Goal: Transaction & Acquisition: Purchase product/service

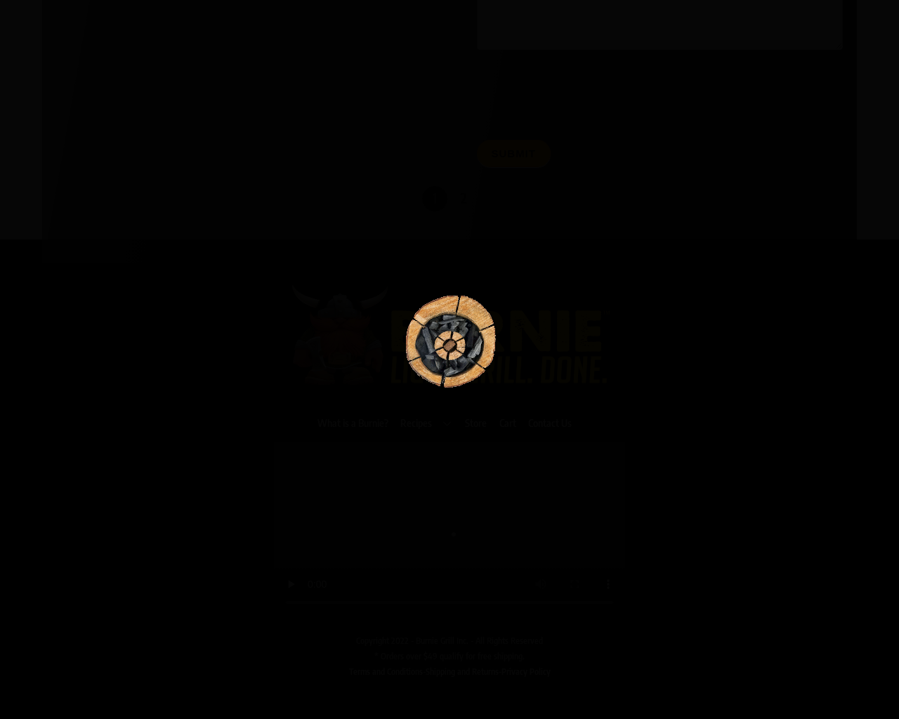
scroll to position [7320, 0]
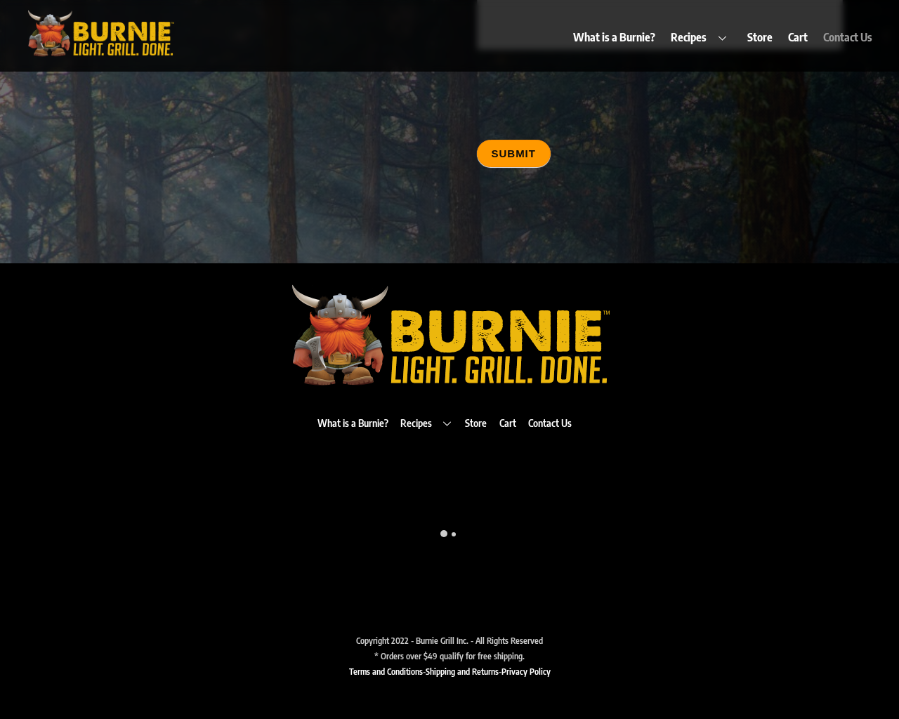
type input "20"
type input "testing@example.com"
type input "20"
type textarea "20"
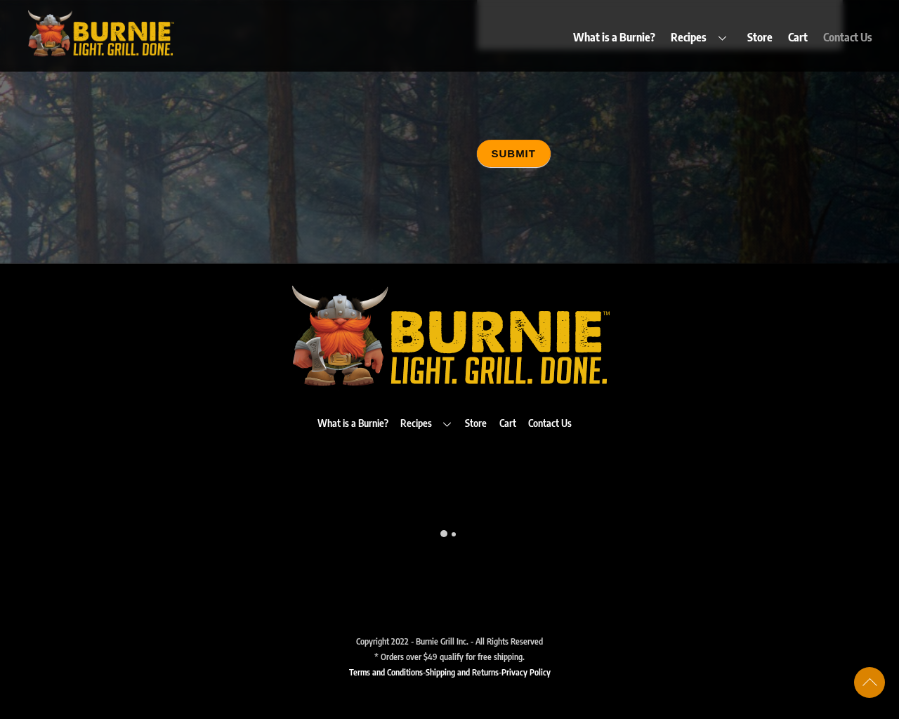
scroll to position [7343, 0]
type input "20"
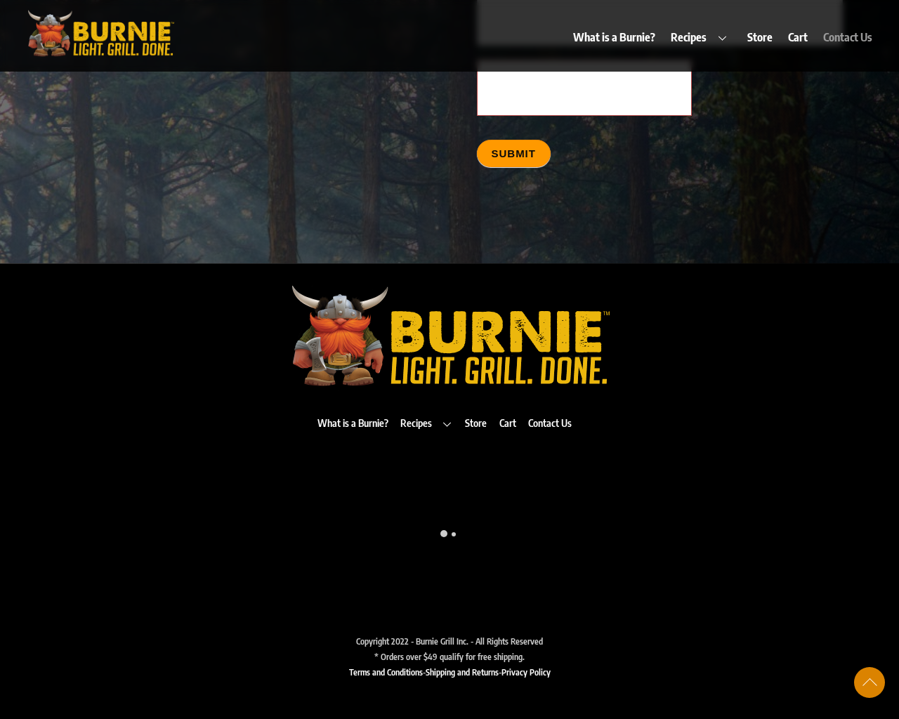
scroll to position [7152, 0]
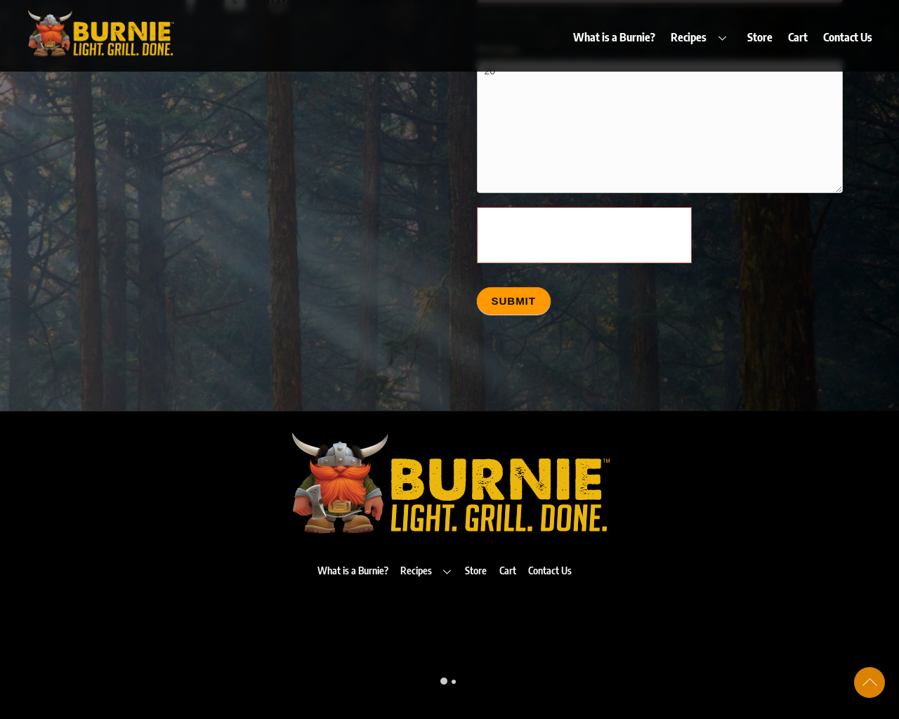
scroll to position [7347, 0]
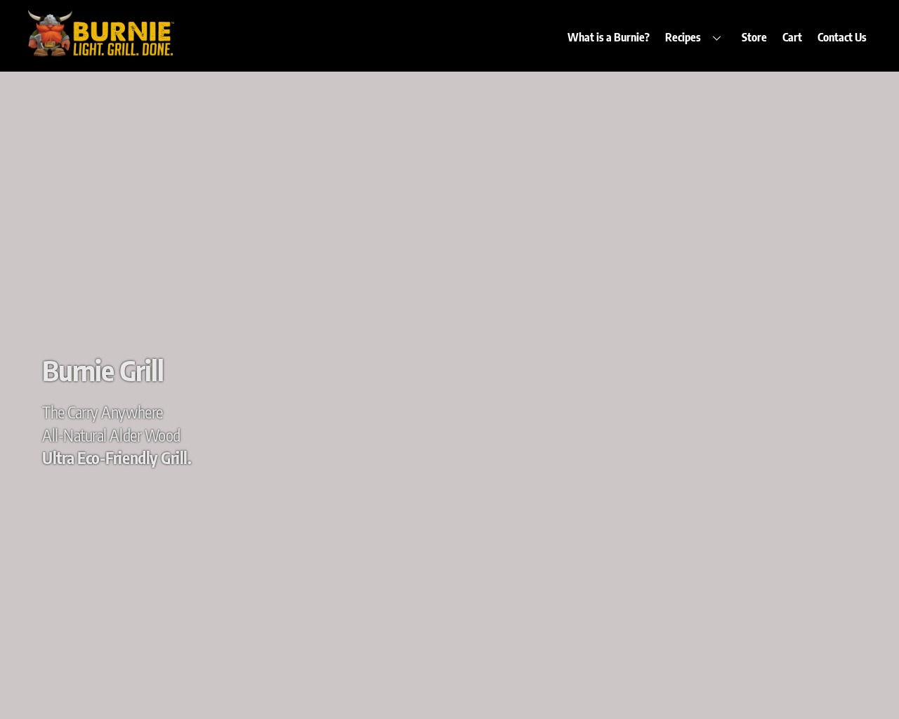
scroll to position [180, 0]
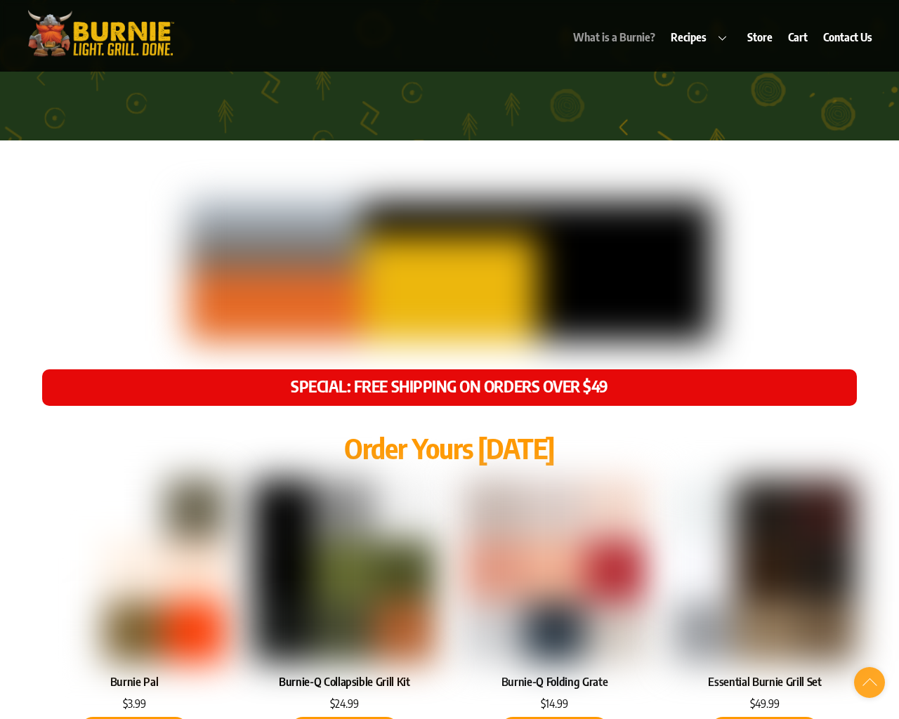
scroll to position [6702, 0]
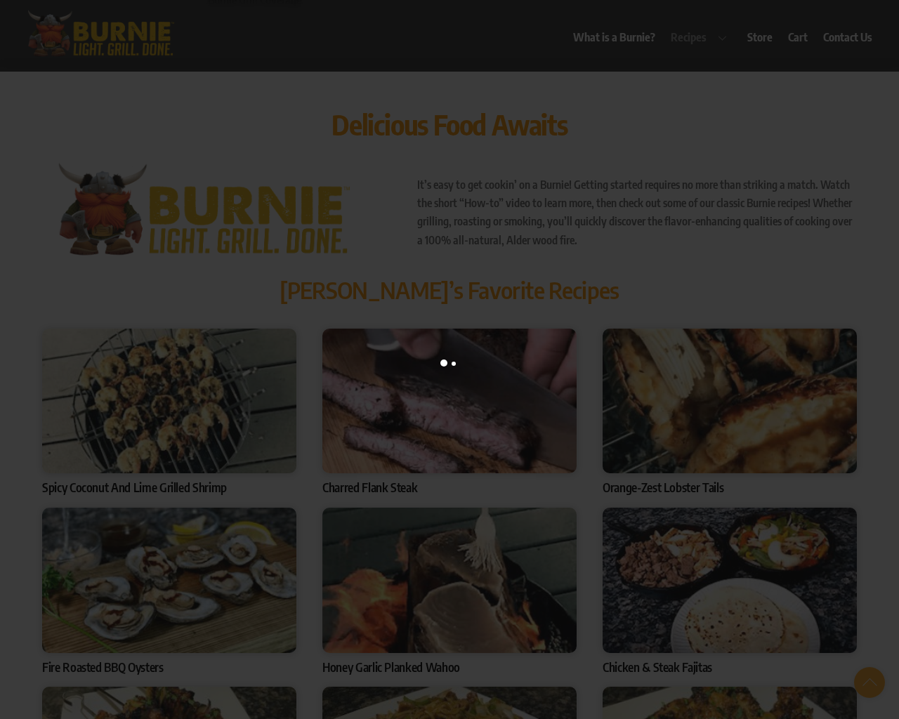
scroll to position [6123, 0]
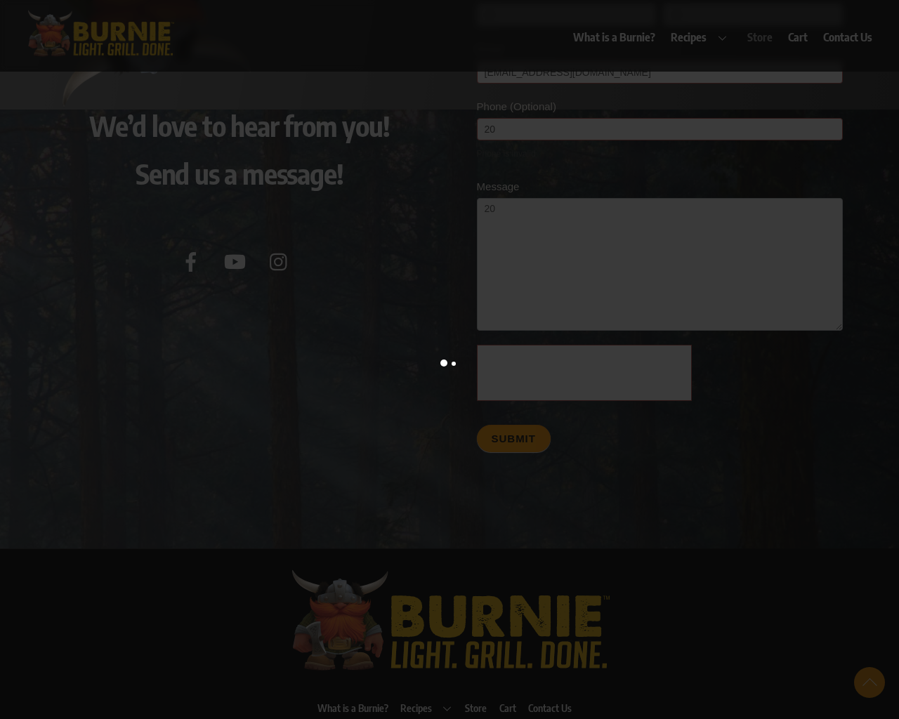
scroll to position [6072, 0]
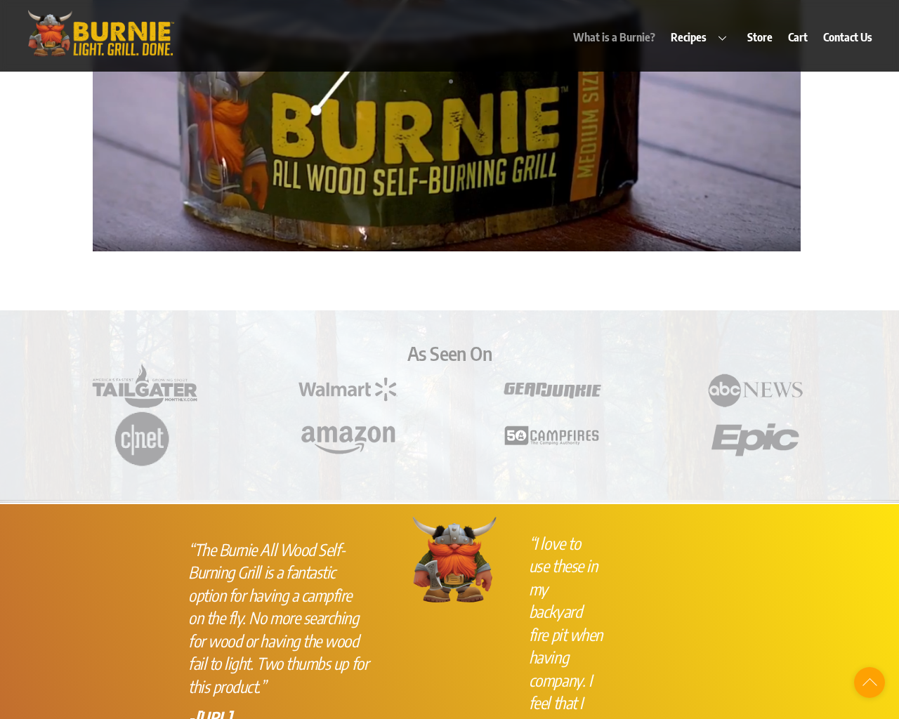
scroll to position [719, 0]
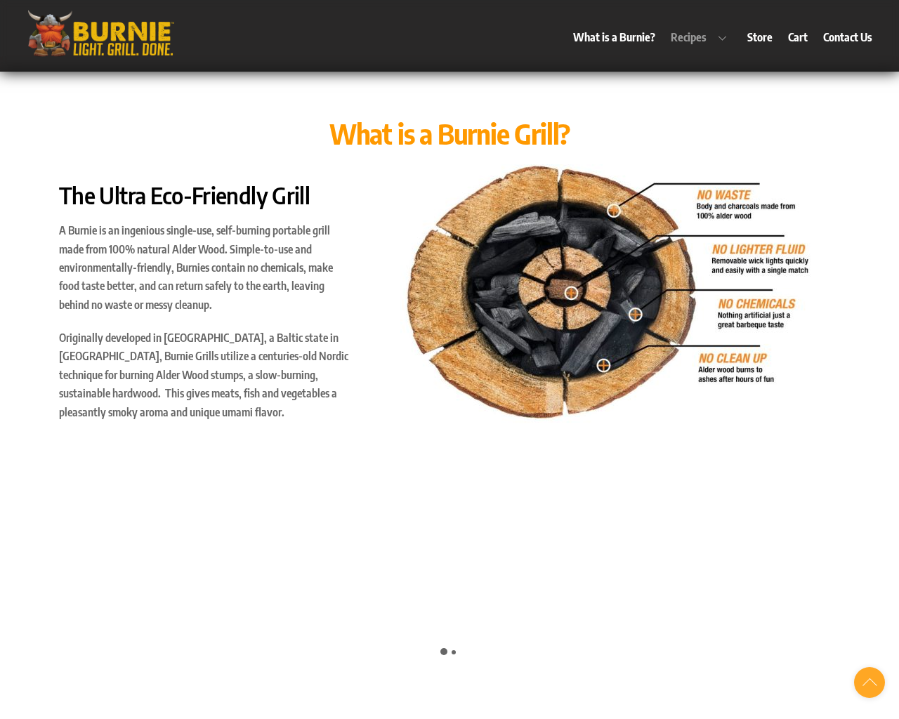
scroll to position [4683, 0]
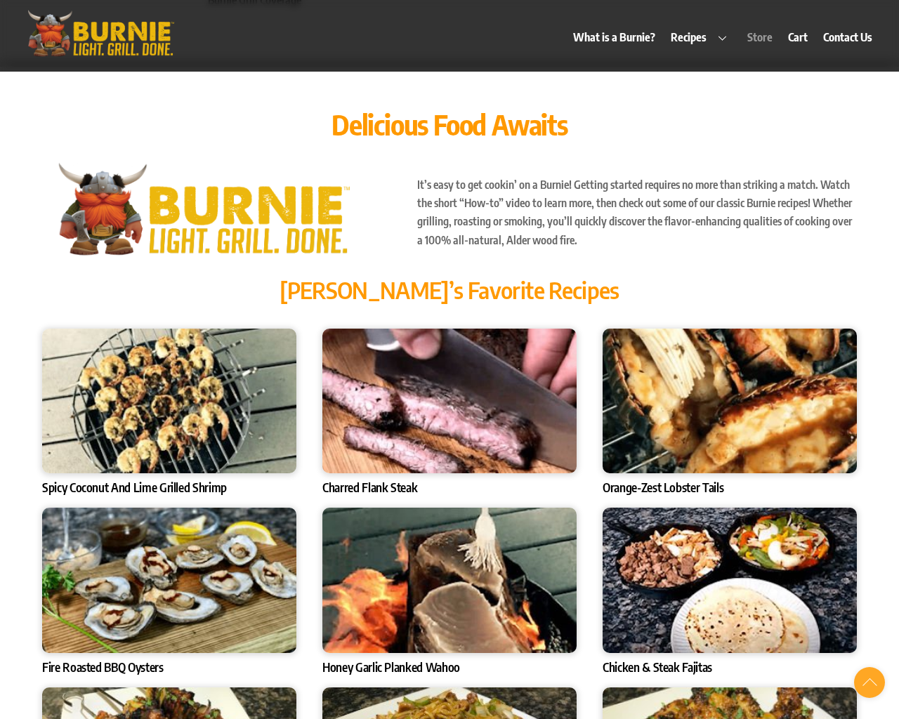
scroll to position [6072, 0]
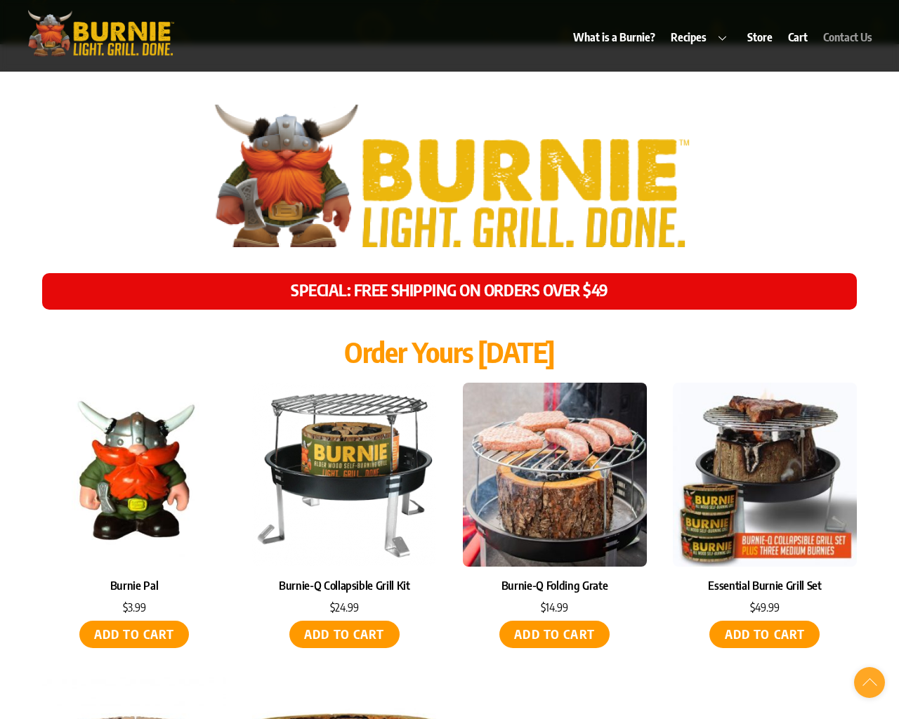
scroll to position [7005, 0]
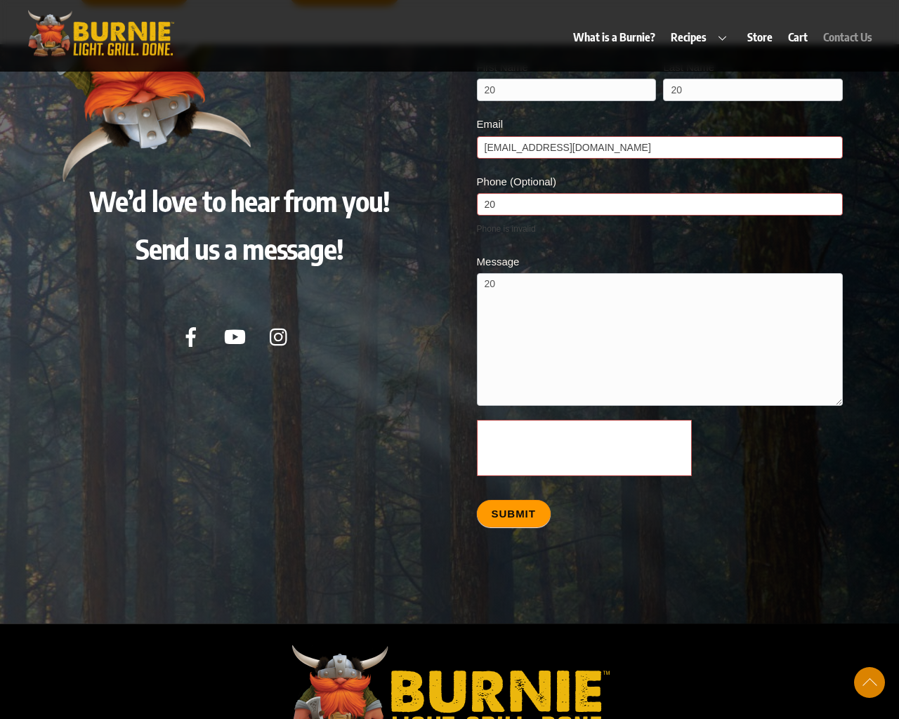
scroll to position [72, 0]
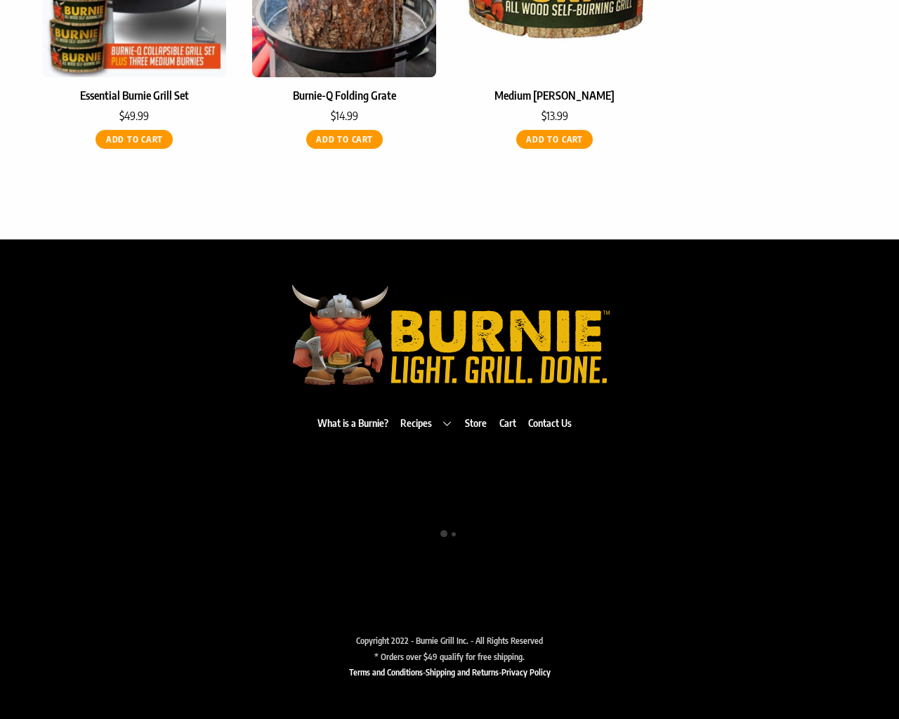
scroll to position [877, 0]
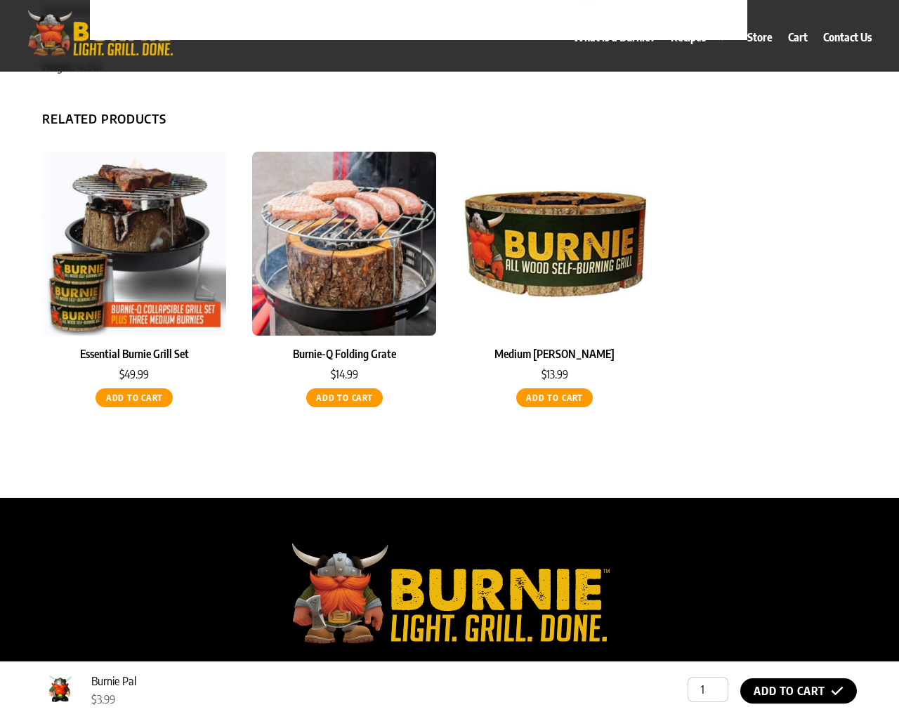
scroll to position [934, 0]
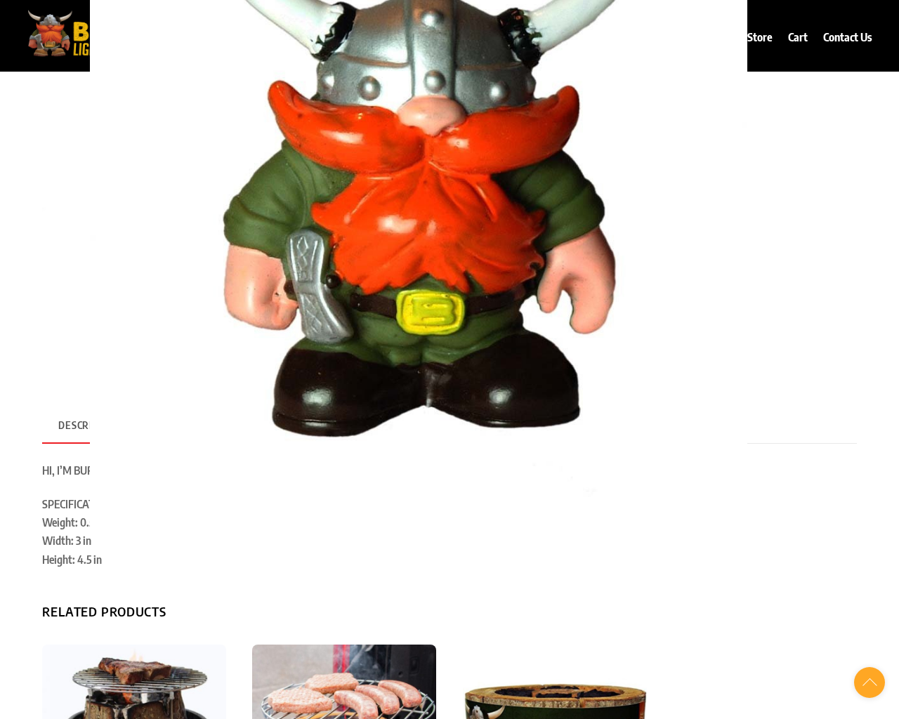
scroll to position [72, 0]
